Goal: Task Accomplishment & Management: Use online tool/utility

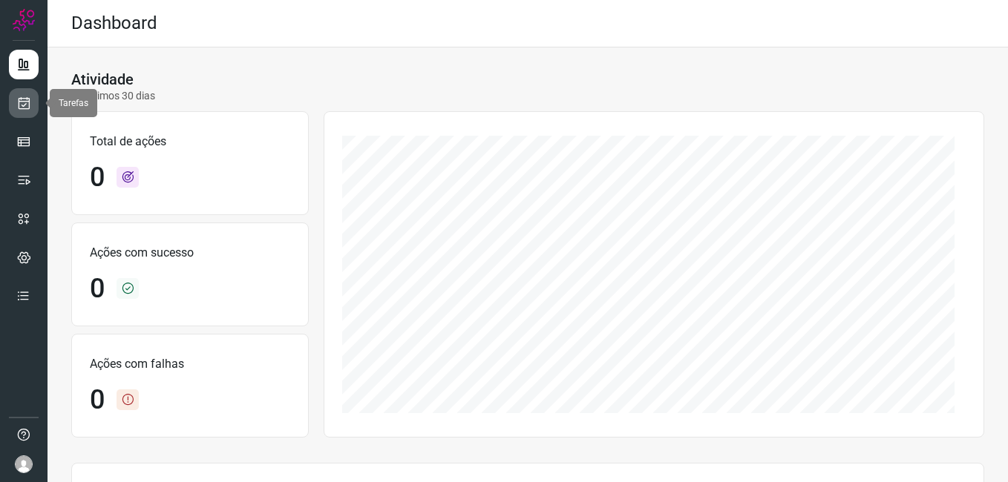
click at [13, 106] on link at bounding box center [24, 103] width 30 height 30
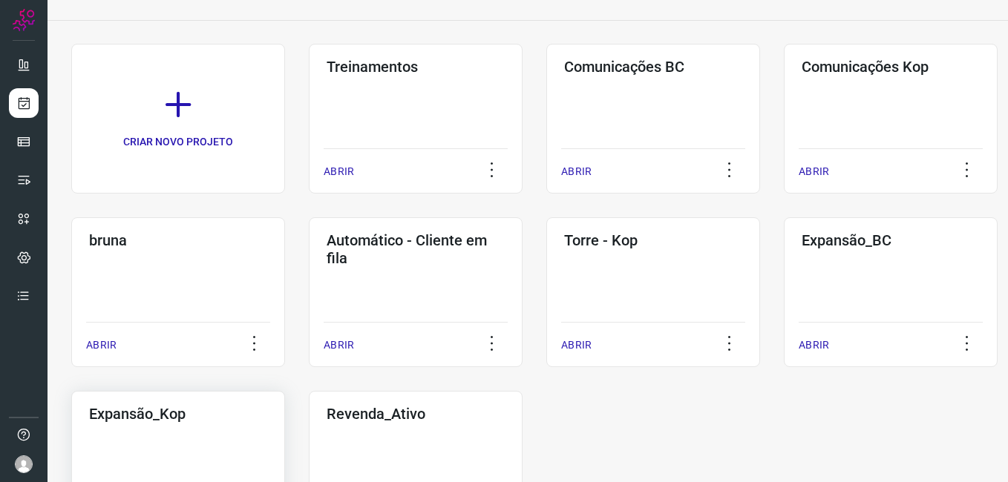
click at [309, 447] on div "Expansão_Kop ABRIR" at bounding box center [416, 466] width 214 height 150
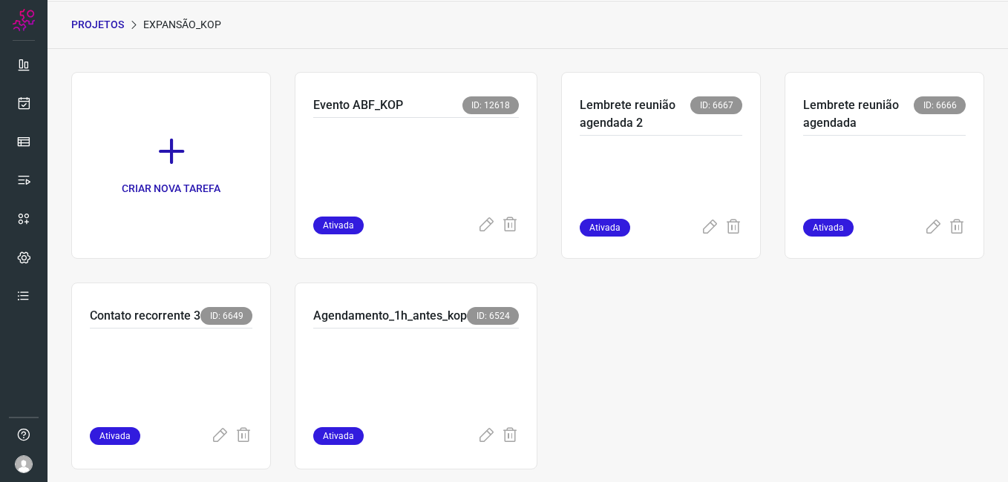
scroll to position [70, 0]
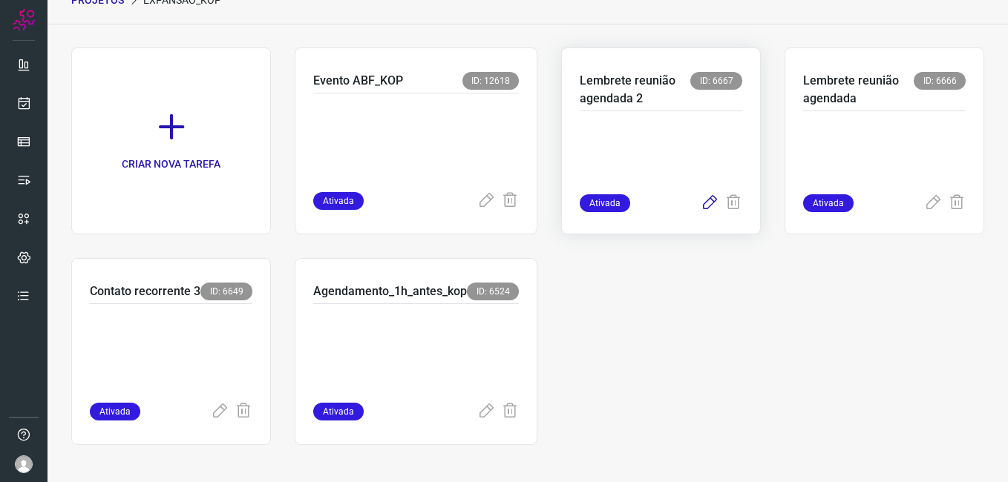
click at [700, 204] on icon at bounding box center [709, 203] width 18 height 18
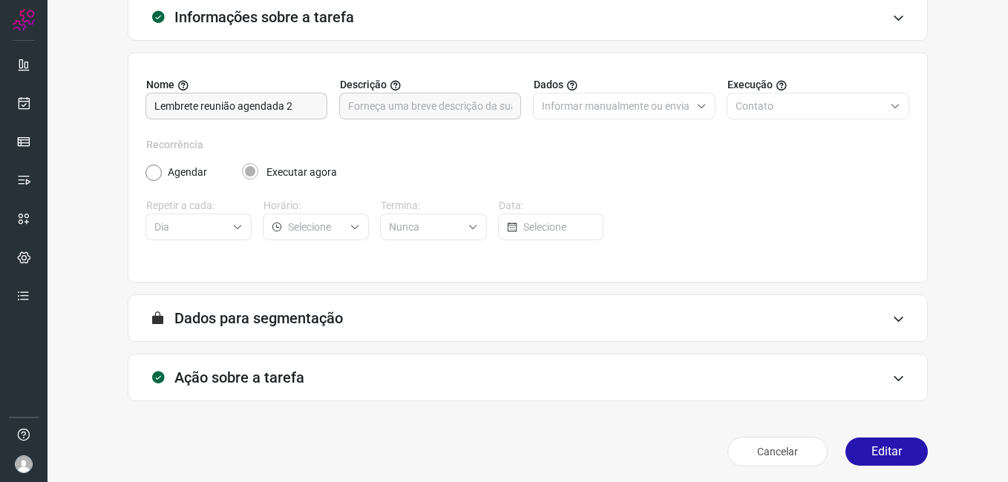
scroll to position [97, 0]
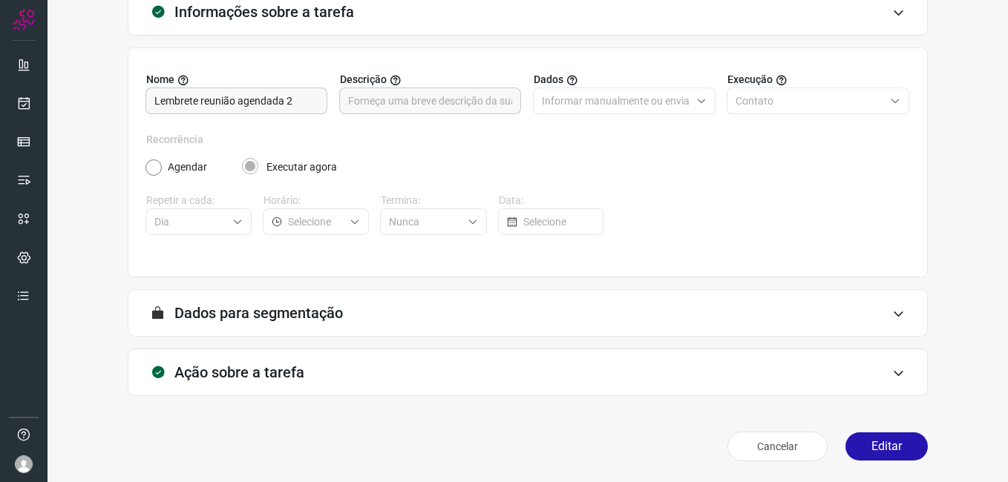
click at [888, 444] on button "Editar" at bounding box center [886, 447] width 82 height 28
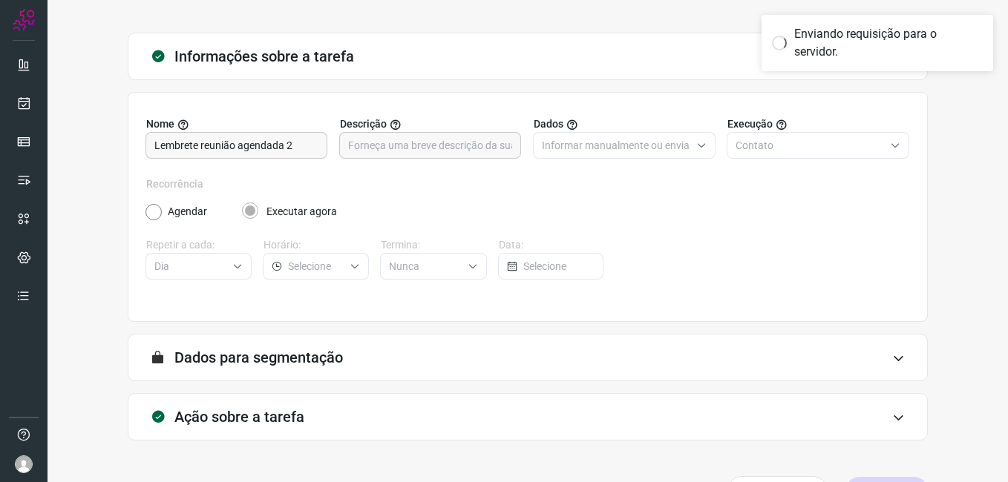
scroll to position [1, 0]
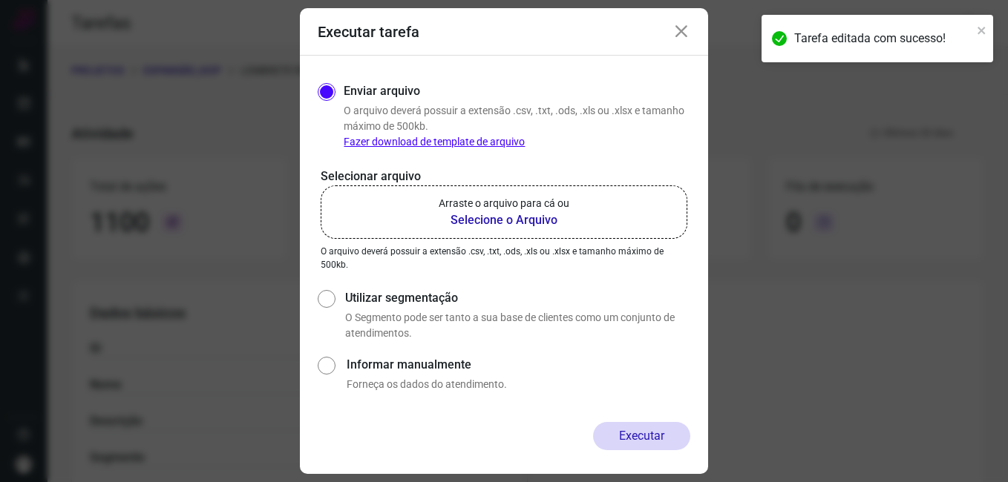
click at [494, 223] on b "Selecione o Arquivo" at bounding box center [503, 220] width 131 height 18
click at [0, 0] on input "Arraste o arquivo para cá ou Selecione o Arquivo" at bounding box center [0, 0] width 0 height 0
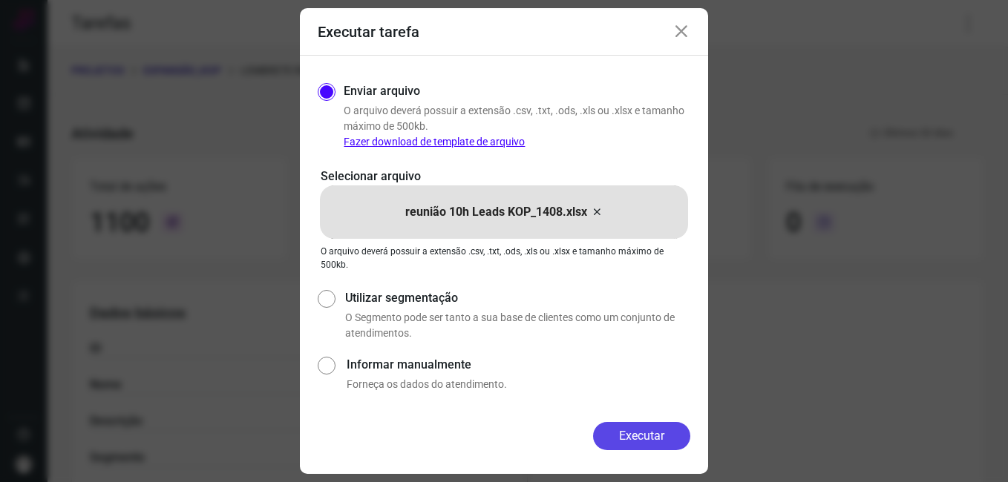
click at [617, 446] on button "Executar" at bounding box center [641, 436] width 97 height 28
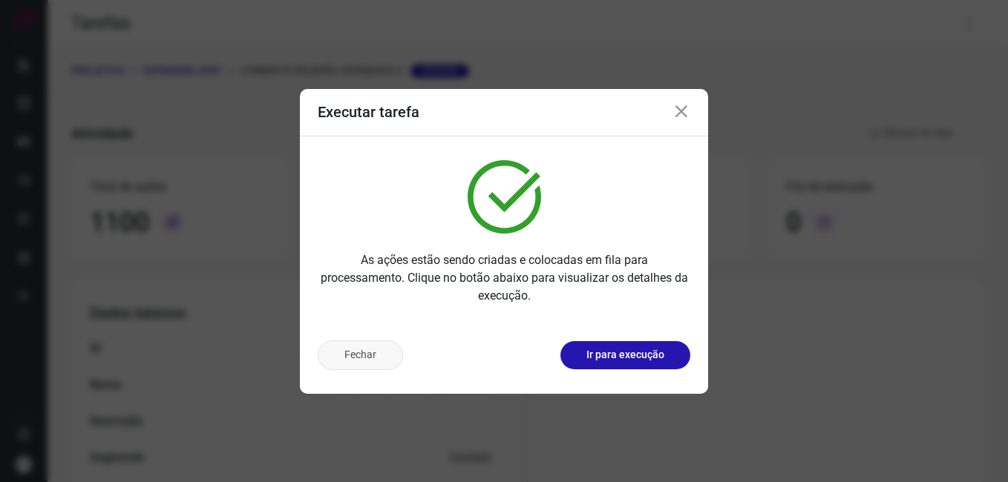
click at [375, 367] on button "Fechar" at bounding box center [360, 356] width 85 height 30
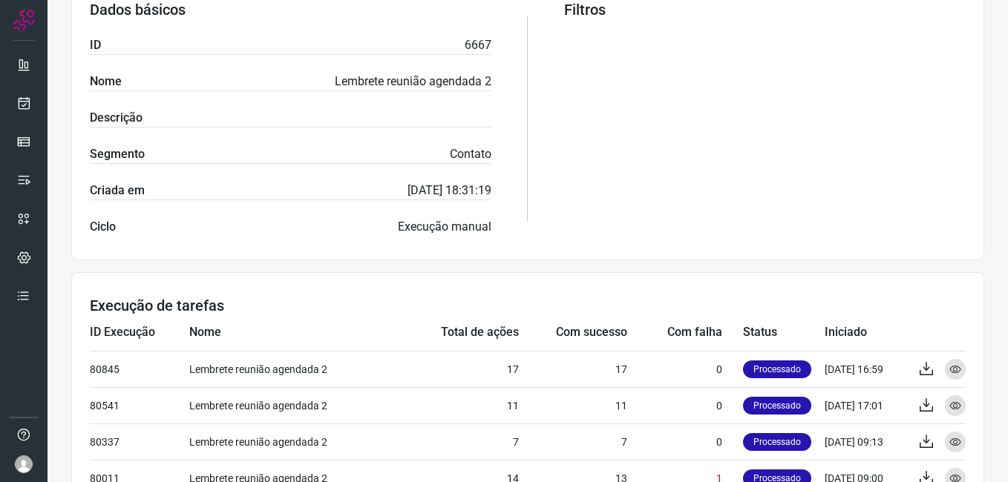
scroll to position [371, 0]
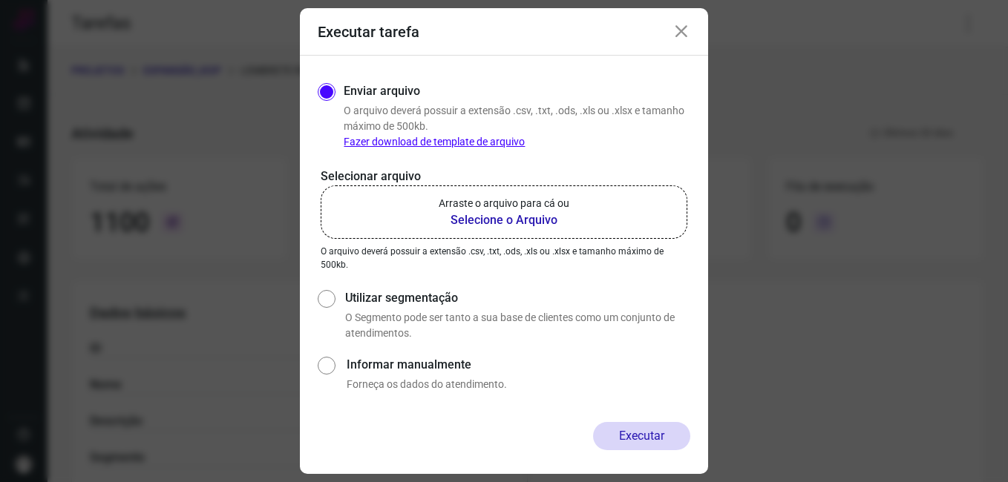
click at [677, 36] on icon at bounding box center [681, 32] width 18 height 18
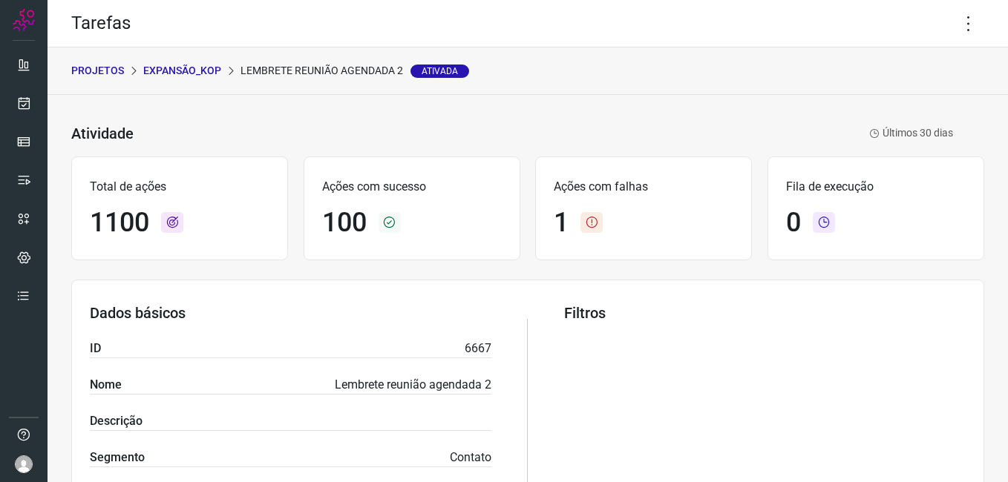
scroll to position [371, 0]
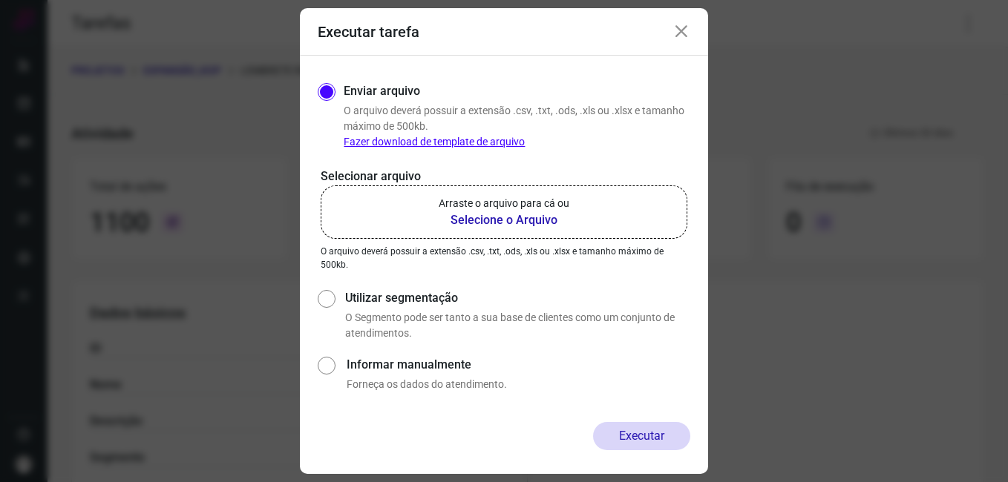
click at [678, 39] on icon at bounding box center [681, 32] width 18 height 18
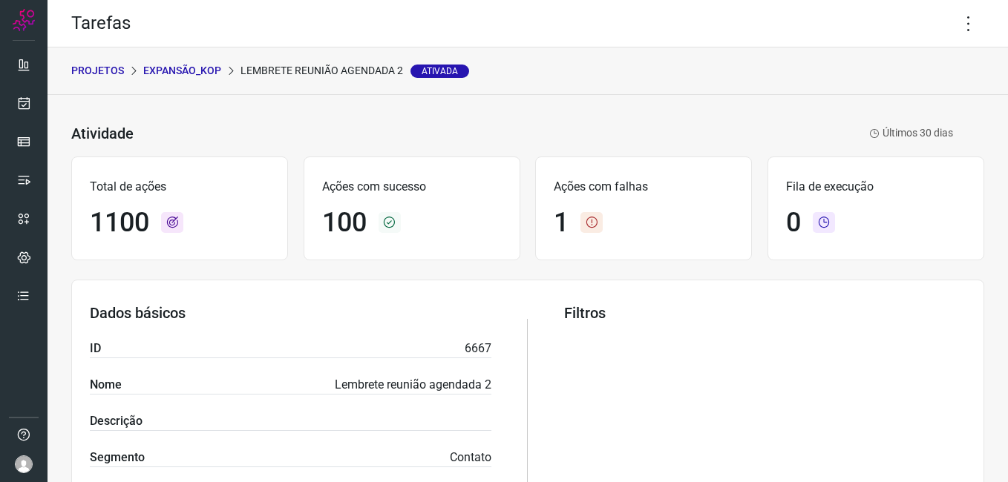
click at [188, 74] on p "Expansão_Kop" at bounding box center [182, 71] width 78 height 16
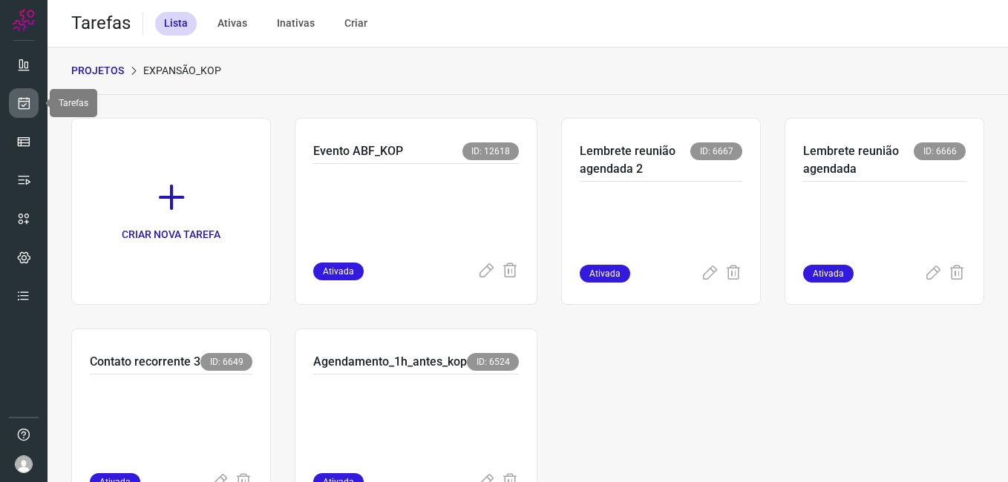
click at [22, 109] on icon at bounding box center [24, 103] width 16 height 15
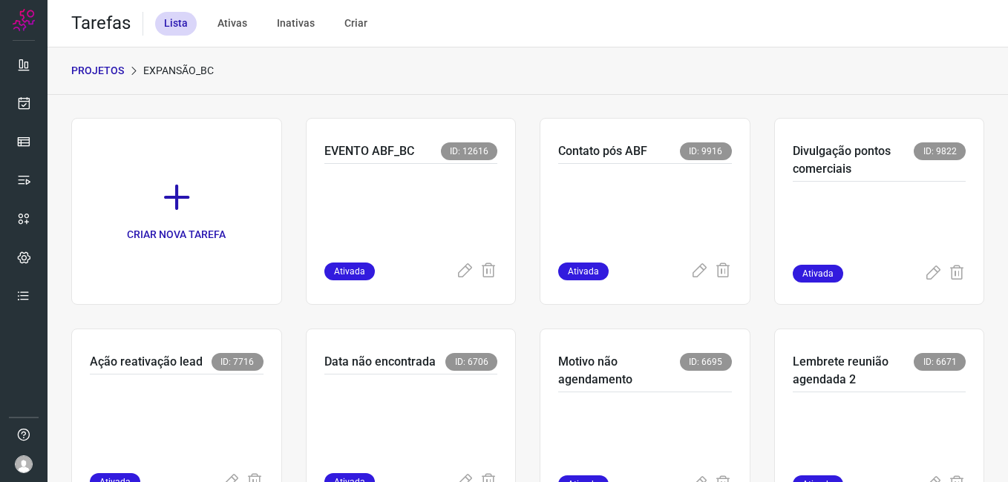
click at [105, 67] on p "PROJETOS" at bounding box center [97, 71] width 53 height 16
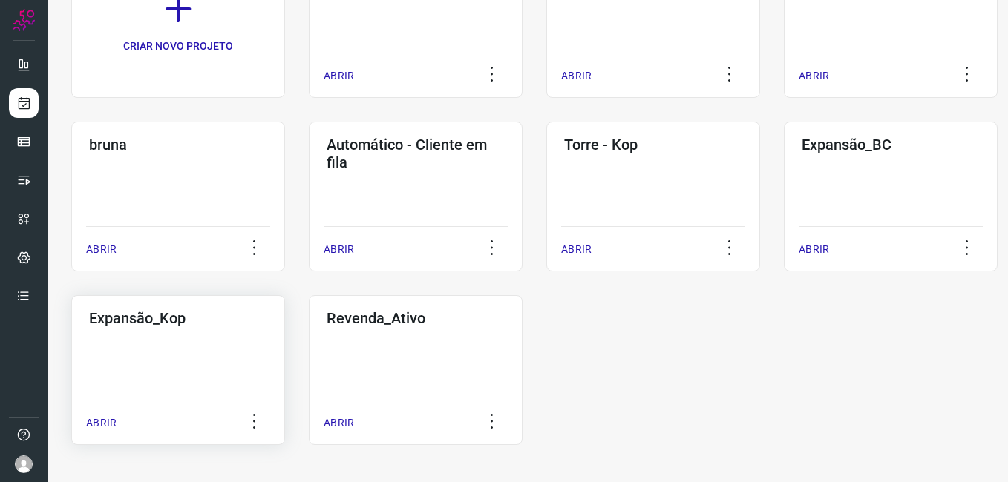
click at [309, 346] on div "Expansão_Kop ABRIR" at bounding box center [416, 370] width 214 height 150
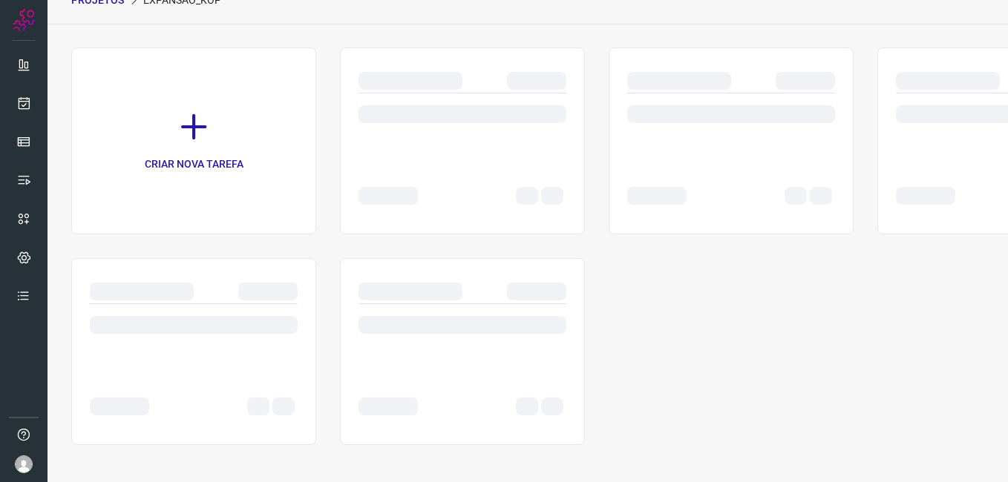
scroll to position [70, 0]
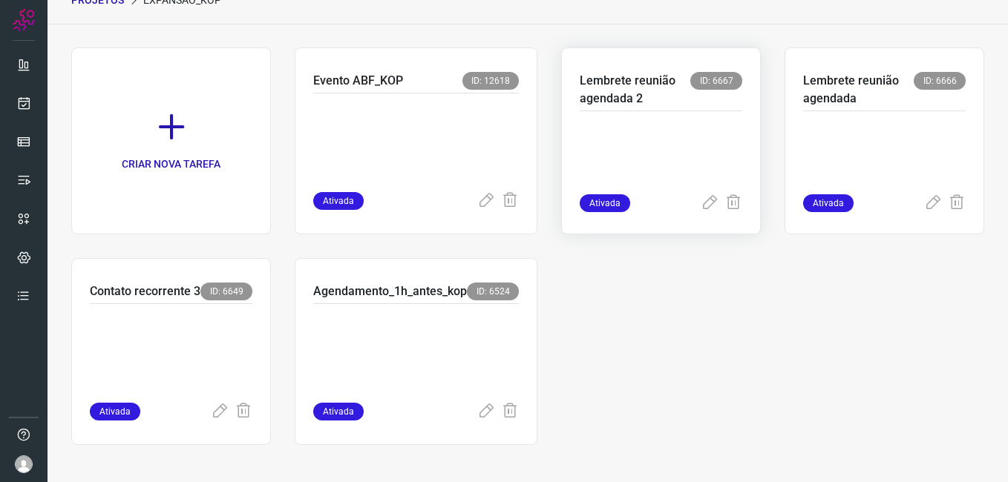
click at [620, 145] on p at bounding box center [660, 157] width 162 height 74
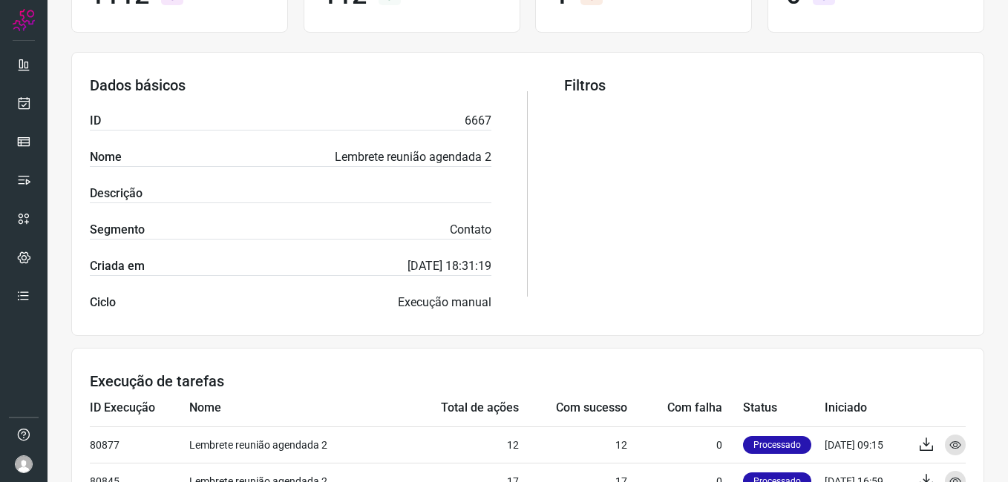
scroll to position [145, 0]
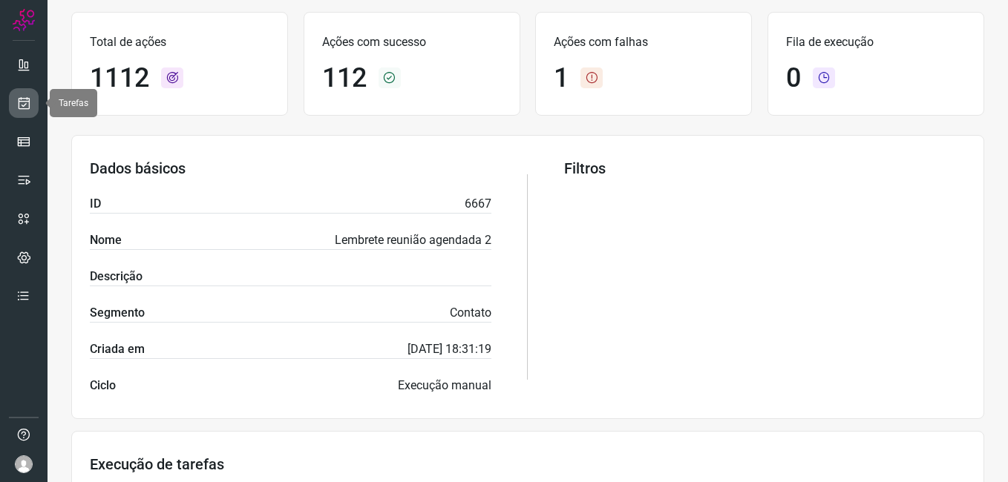
click at [15, 96] on link at bounding box center [24, 103] width 30 height 30
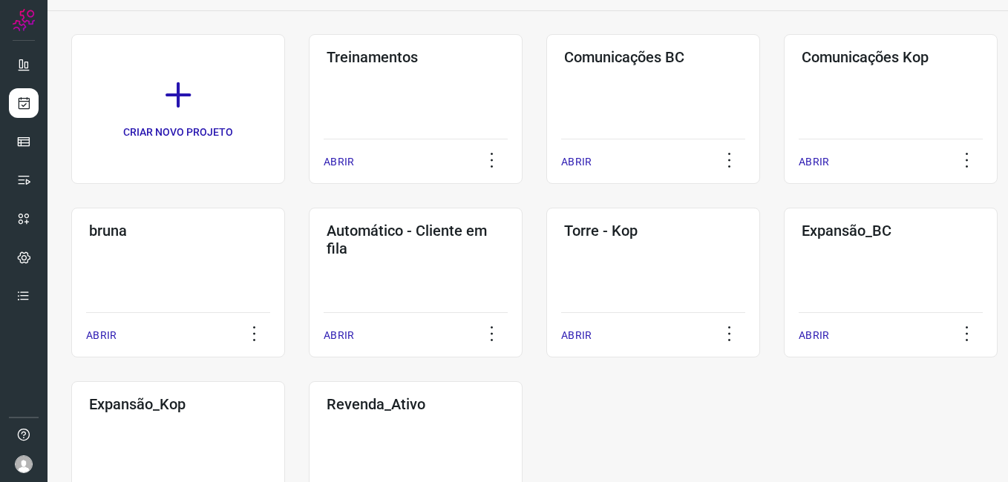
scroll to position [89, 0]
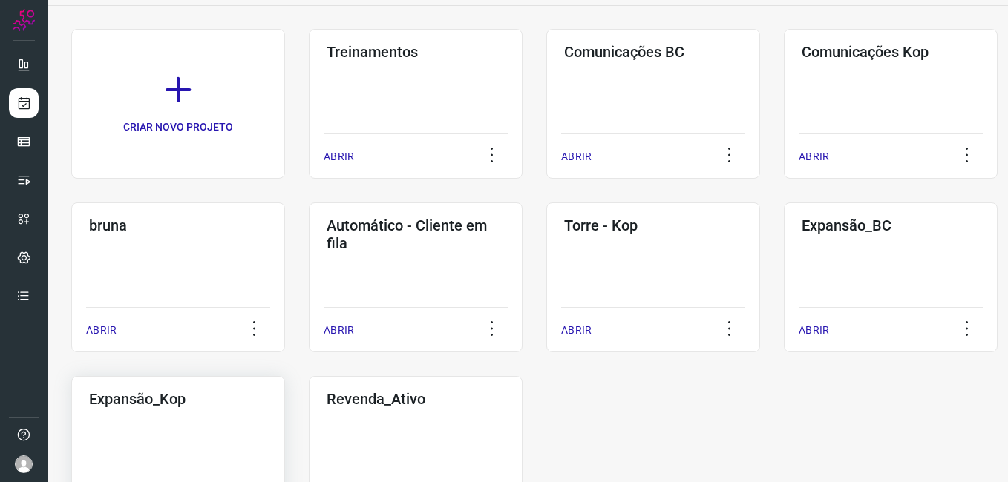
click at [309, 427] on div "Expansão_Kop ABRIR" at bounding box center [416, 451] width 214 height 150
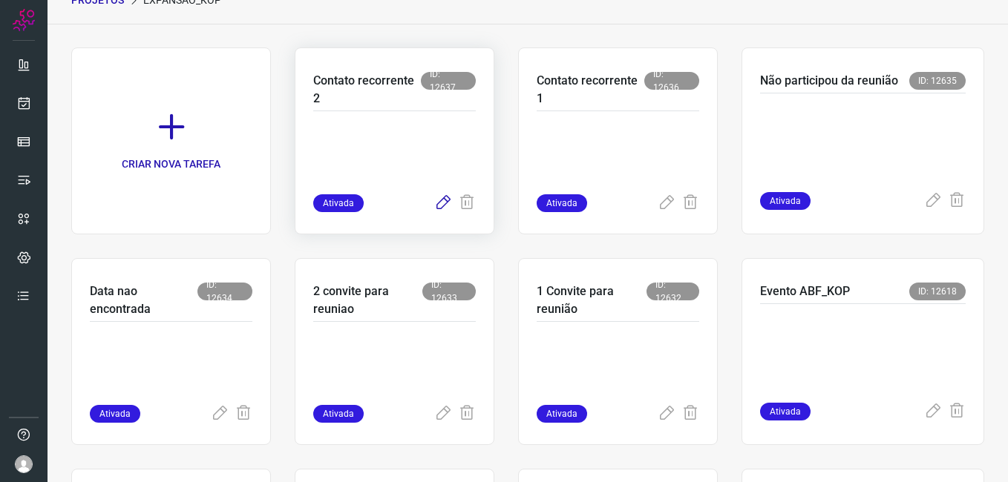
click at [434, 204] on icon at bounding box center [443, 203] width 18 height 18
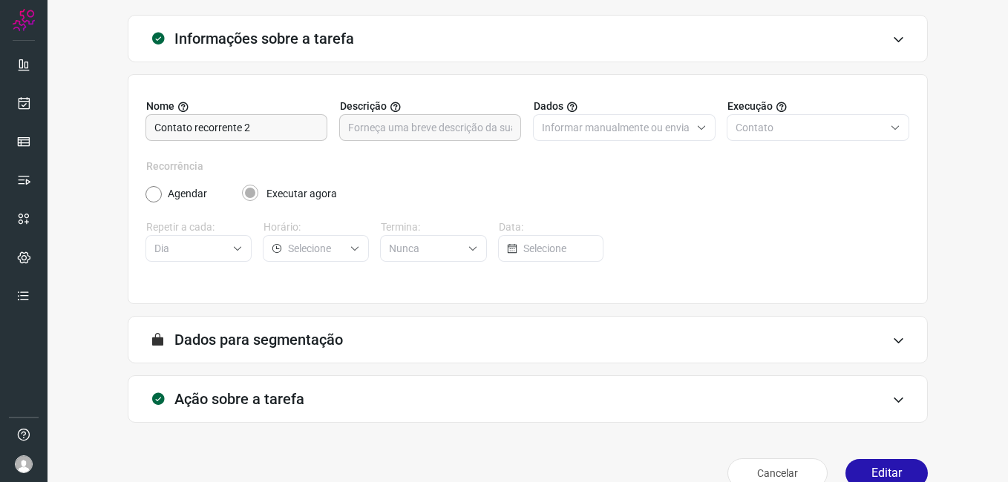
drag, startPoint x: 941, startPoint y: 264, endPoint x: 872, endPoint y: 249, distance: 70.0
click at [941, 265] on div "Informações sobre a tarefa Nome Contato recorrente 2 Descrição Dados Informar m…" at bounding box center [527, 254] width 913 height 479
click at [845, 464] on button "Editar" at bounding box center [886, 473] width 82 height 28
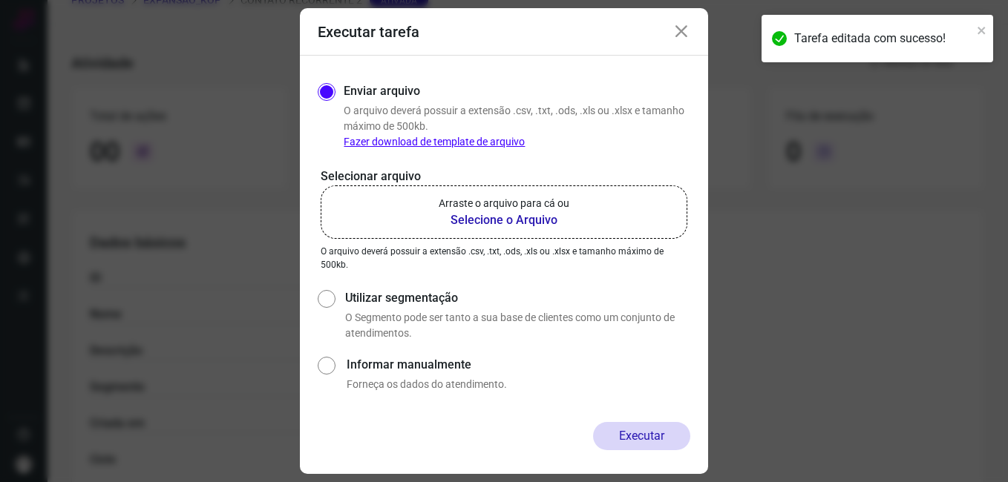
click at [488, 214] on b "Selecione o Arquivo" at bounding box center [503, 220] width 131 height 18
click at [0, 0] on input "Arraste o arquivo para cá ou Selecione o Arquivo" at bounding box center [0, 0] width 0 height 0
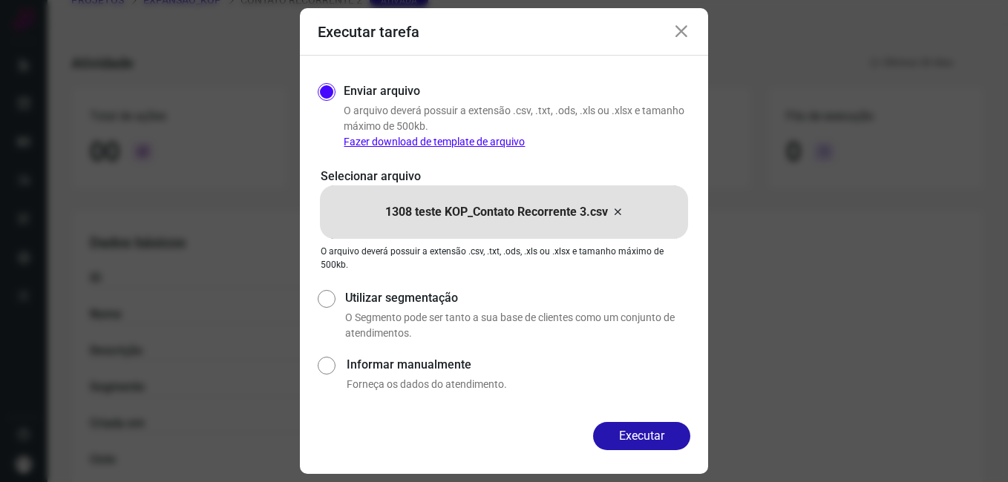
click at [628, 432] on button "Executar" at bounding box center [641, 436] width 97 height 28
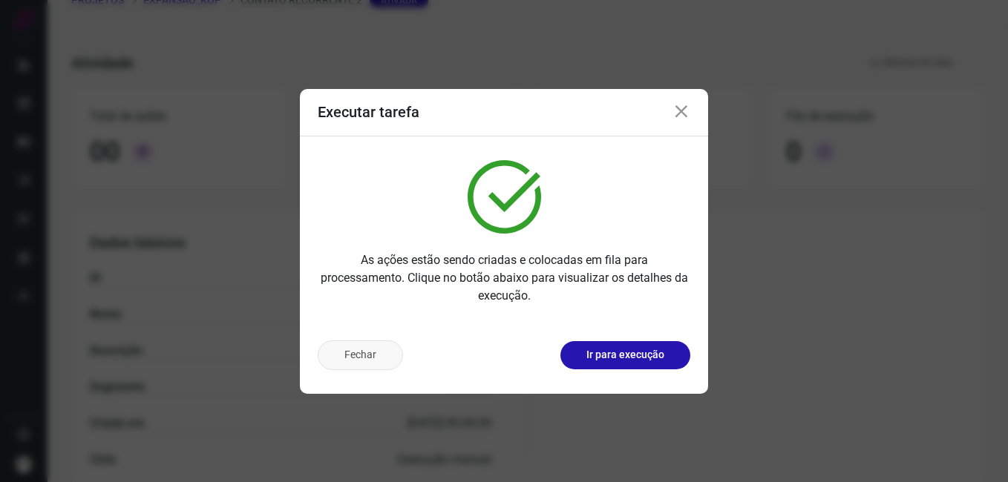
click at [363, 358] on button "Fechar" at bounding box center [360, 356] width 85 height 30
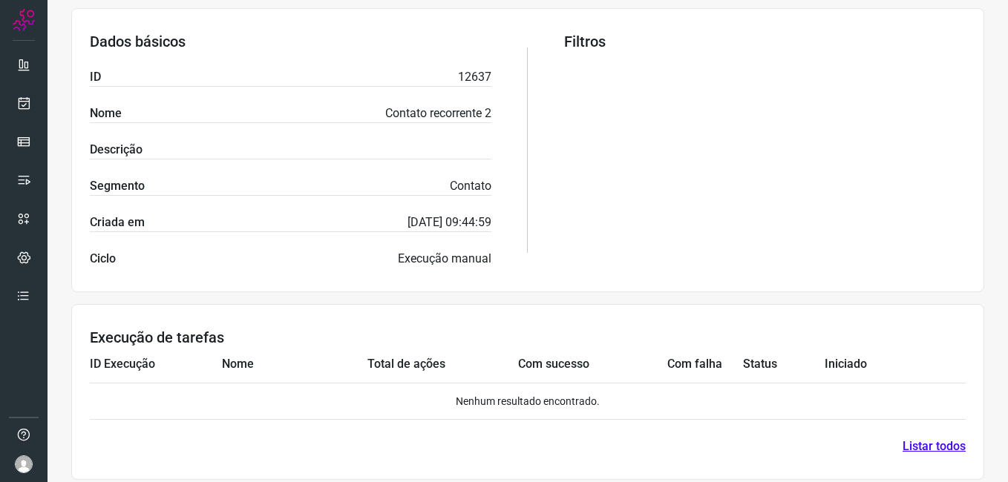
scroll to position [284, 0]
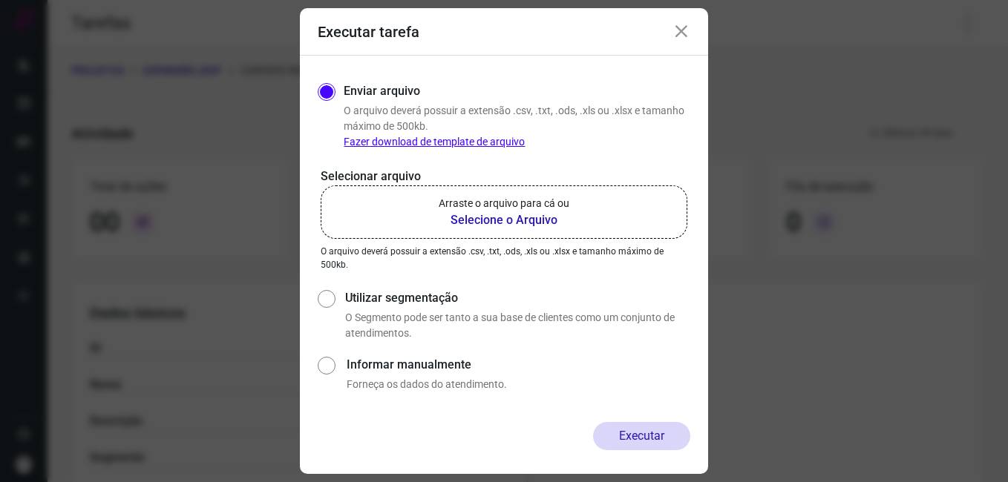
click at [682, 33] on icon at bounding box center [681, 32] width 18 height 18
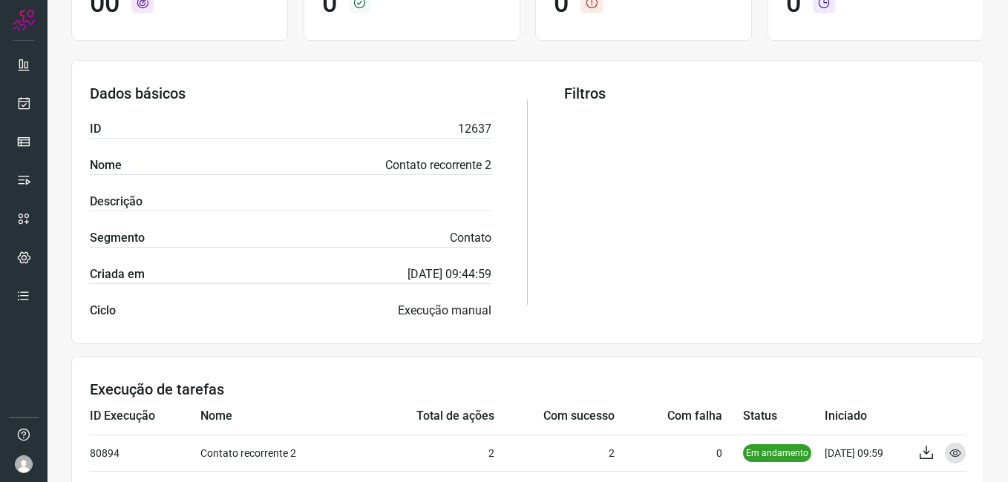
scroll to position [284, 0]
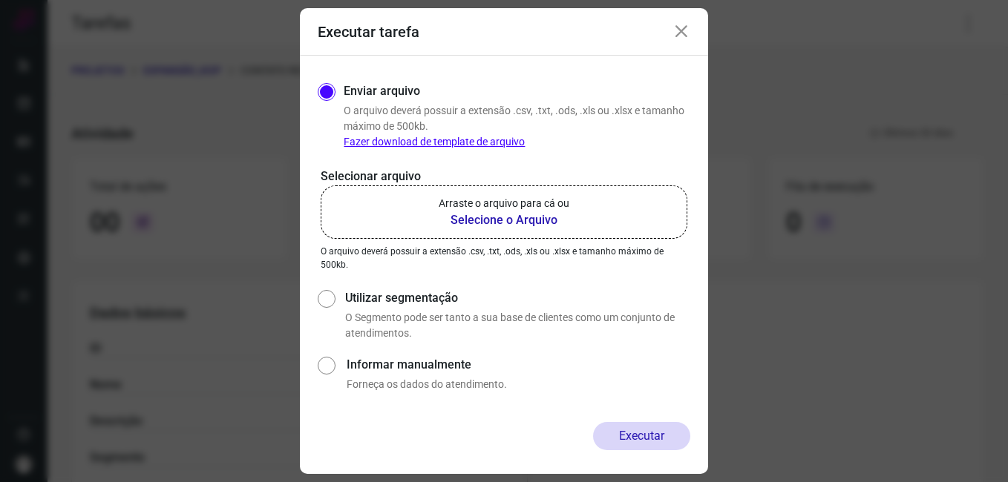
drag, startPoint x: 682, startPoint y: 30, endPoint x: 697, endPoint y: 22, distance: 16.9
click at [683, 30] on icon at bounding box center [681, 32] width 18 height 18
click at [682, 33] on icon at bounding box center [681, 32] width 18 height 18
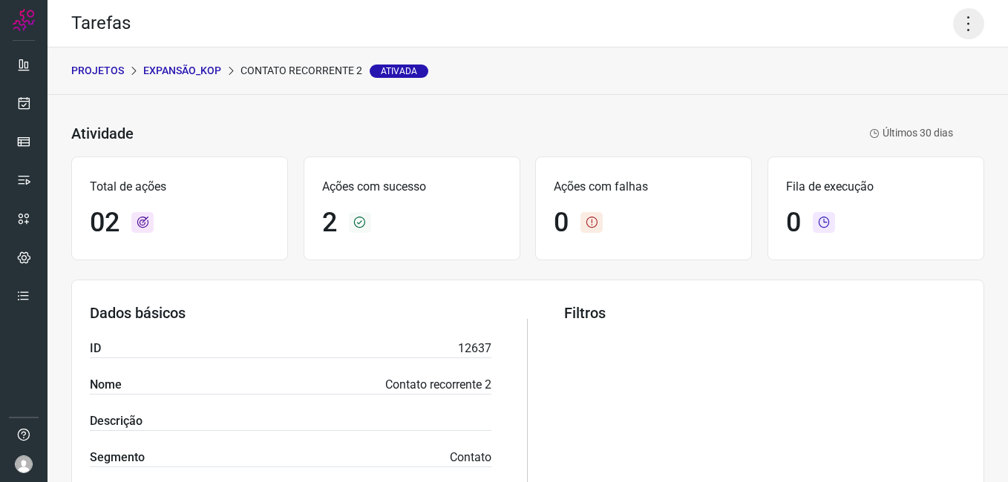
click at [954, 29] on icon at bounding box center [968, 23] width 31 height 31
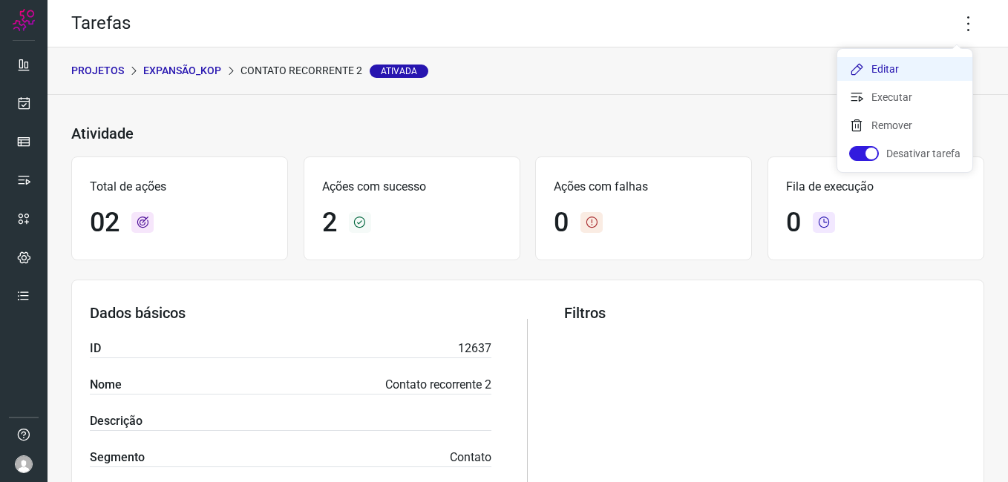
click at [901, 72] on li "Editar" at bounding box center [904, 69] width 135 height 24
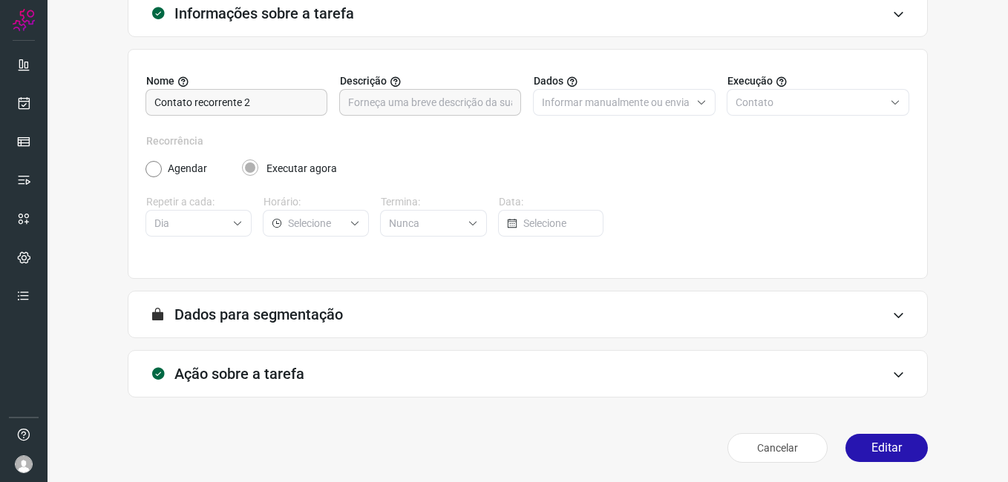
scroll to position [97, 0]
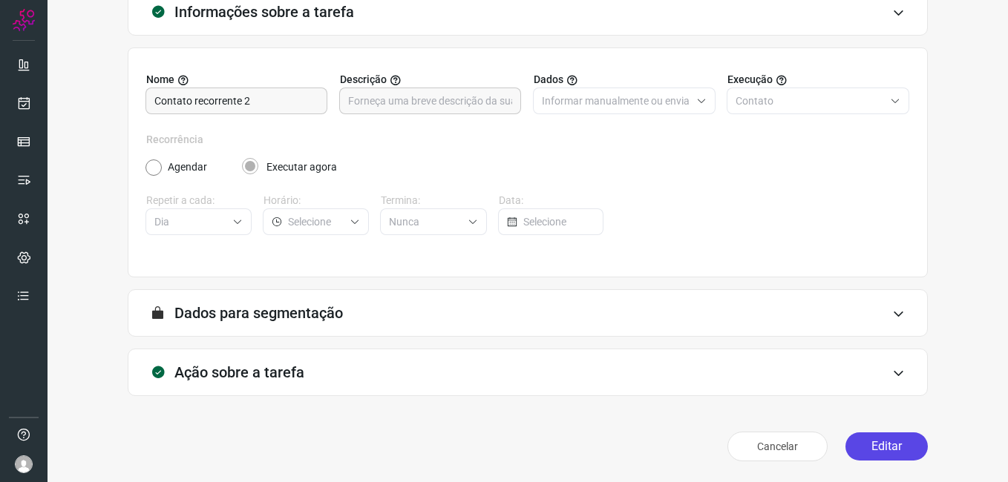
click at [876, 438] on button "Editar" at bounding box center [886, 447] width 82 height 28
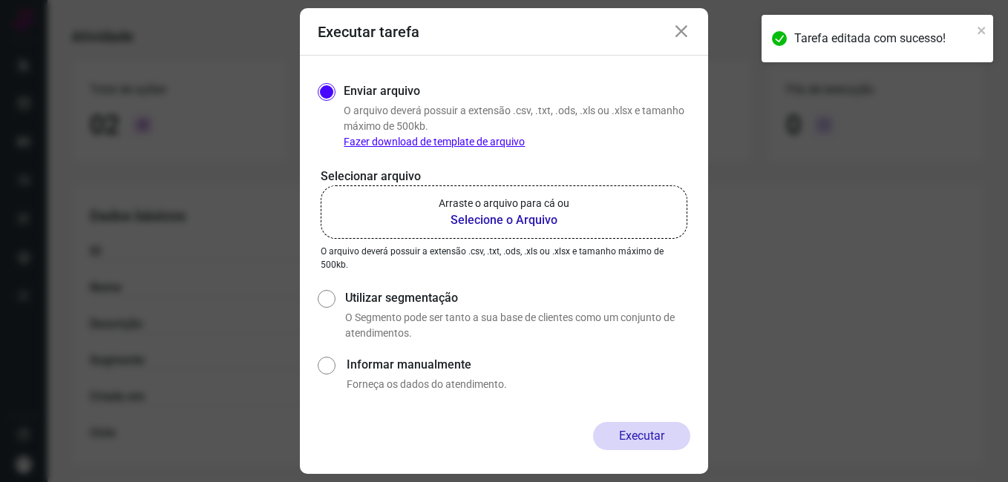
click at [489, 220] on b "Selecione o Arquivo" at bounding box center [503, 220] width 131 height 18
click at [0, 0] on input "Arraste o arquivo para cá ou Selecione o Arquivo" at bounding box center [0, 0] width 0 height 0
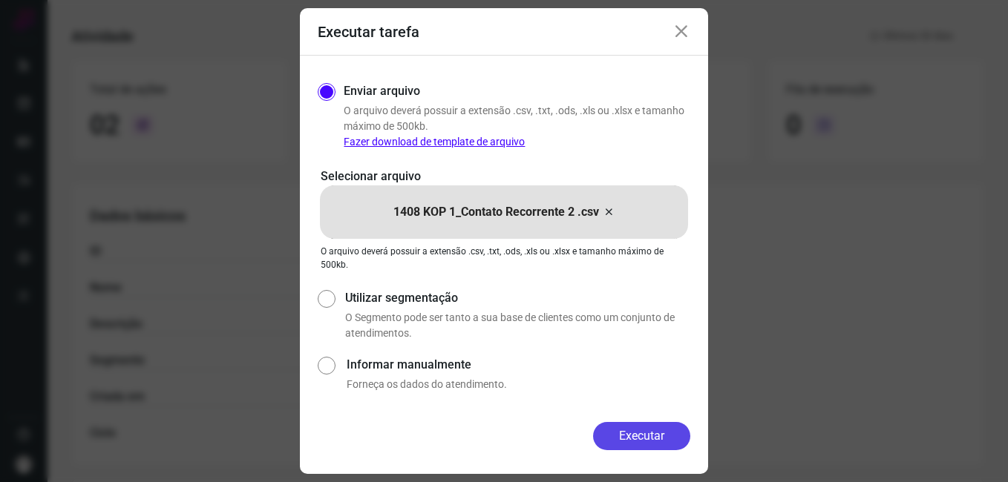
click at [607, 437] on button "Executar" at bounding box center [641, 436] width 97 height 28
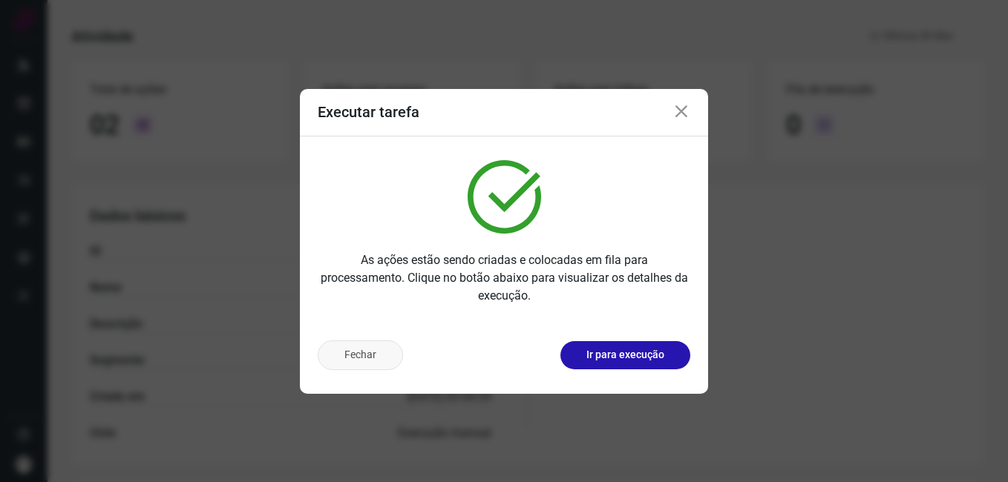
click at [336, 358] on button "Fechar" at bounding box center [360, 356] width 85 height 30
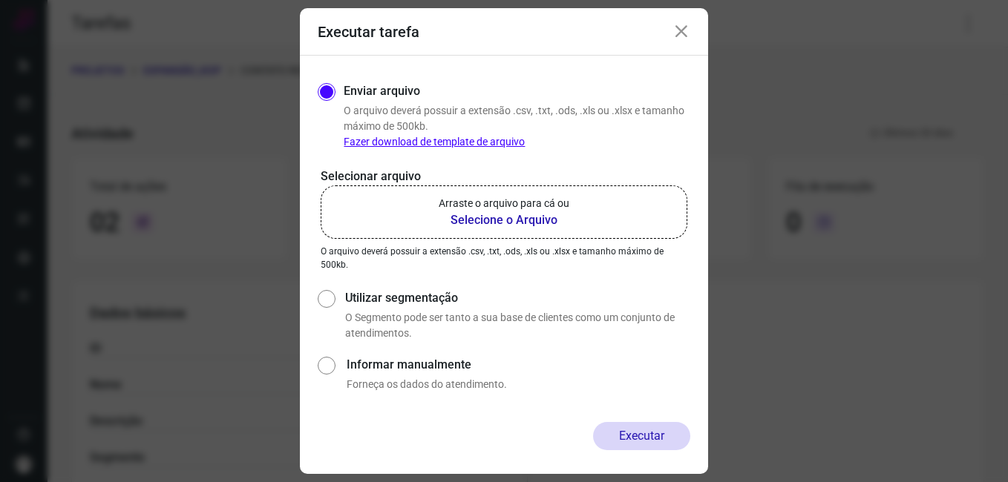
click at [680, 33] on icon at bounding box center [681, 32] width 18 height 18
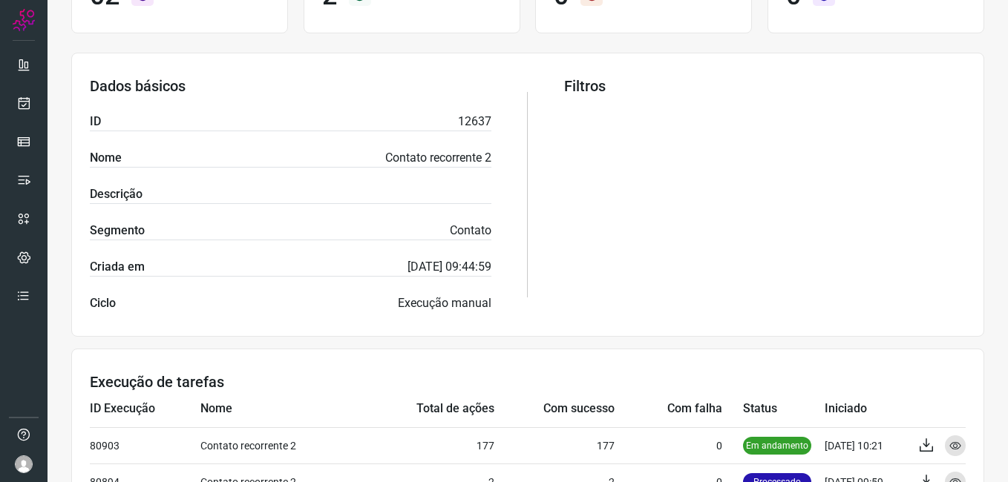
scroll to position [321, 0]
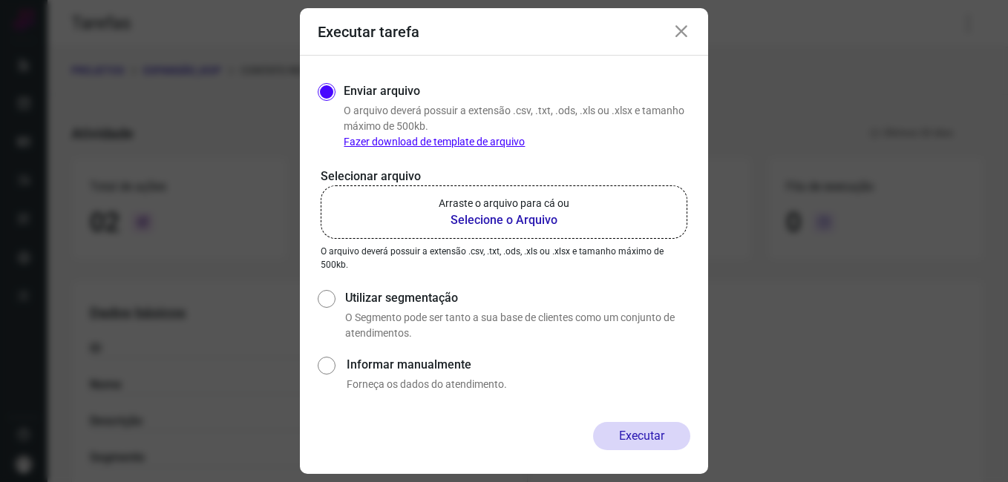
click at [677, 27] on icon at bounding box center [681, 32] width 18 height 18
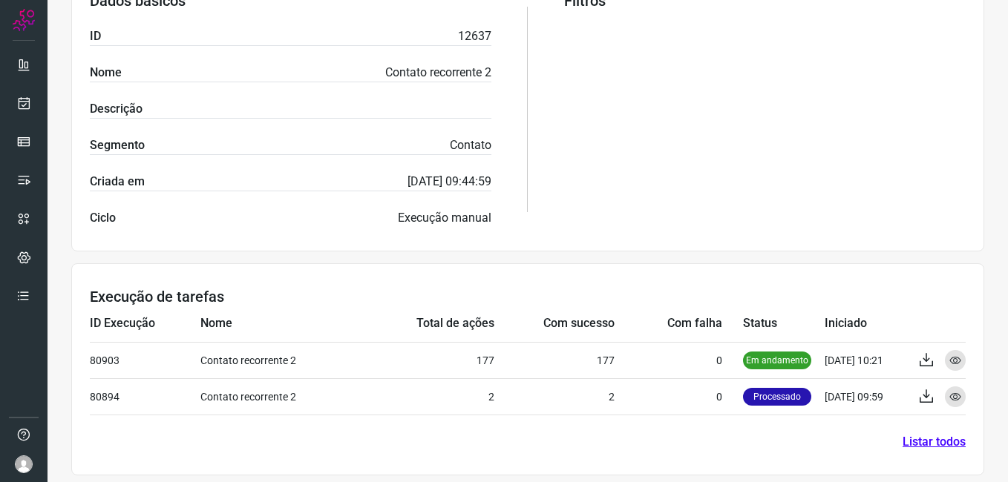
scroll to position [321, 0]
